Goal: Task Accomplishment & Management: Manage account settings

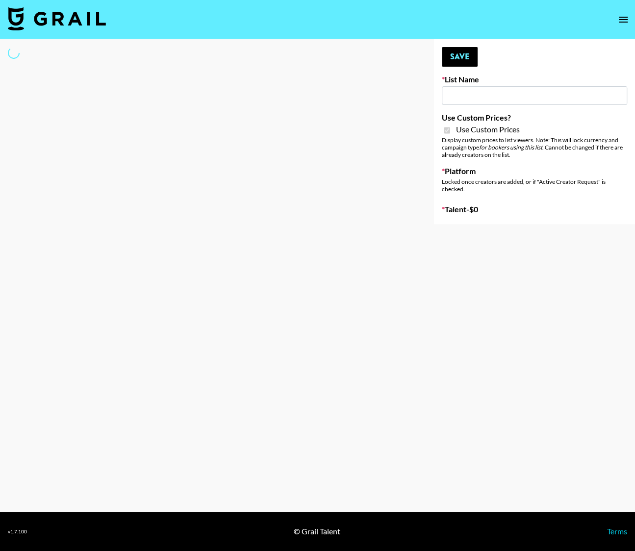
type input "Dietary Supp Brand"
checkbox input "true"
select select "Brand"
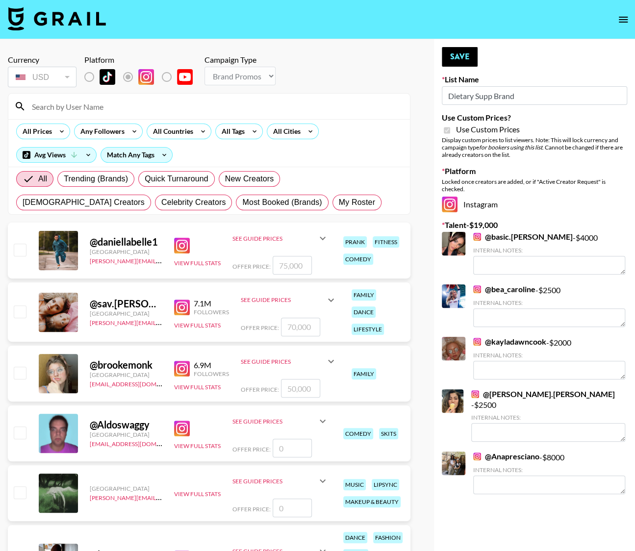
click at [493, 240] on link "@ basic.[PERSON_NAME]" at bounding box center [523, 237] width 100 height 10
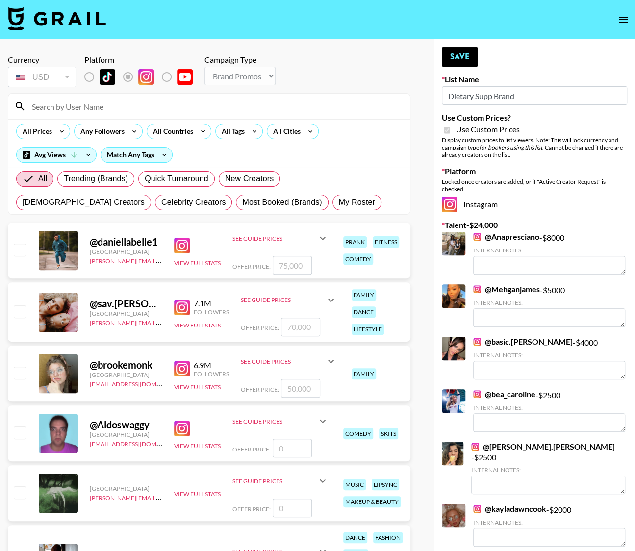
click at [484, 285] on link "@ Mehganjames" at bounding box center [506, 289] width 67 height 10
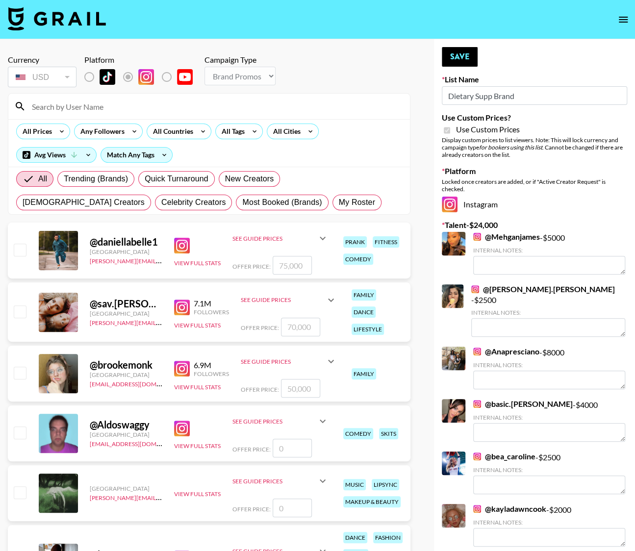
click at [85, 113] on input at bounding box center [215, 107] width 378 height 16
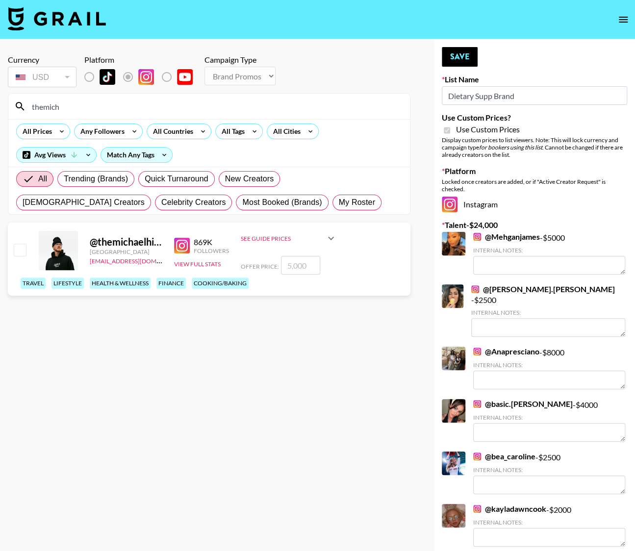
type input "themich"
click at [22, 247] on input "checkbox" at bounding box center [20, 250] width 12 height 12
checkbox input "true"
type input "5000"
click at [118, 111] on input "themich" at bounding box center [215, 107] width 378 height 16
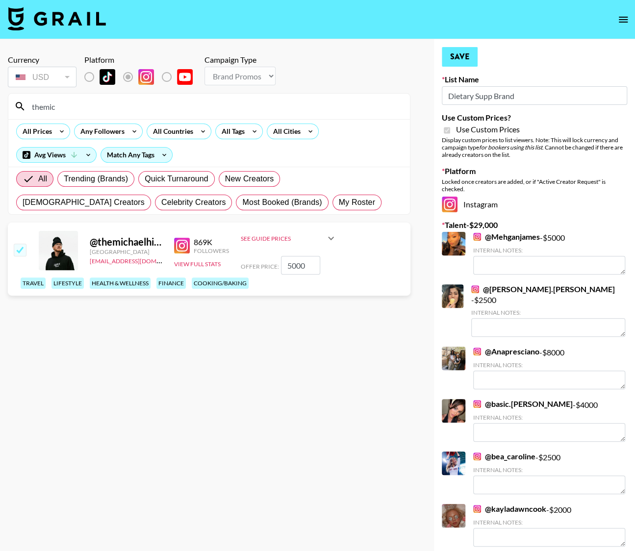
type input "themic"
click at [457, 55] on button "Save" at bounding box center [460, 57] width 36 height 20
